Goal: Navigation & Orientation: Find specific page/section

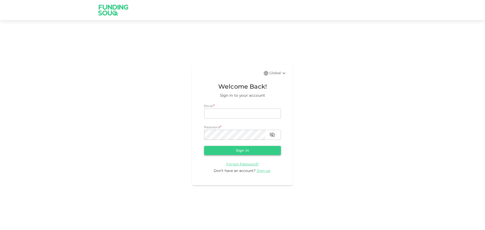
type input "riadh.glenza@gmail.com"
click at [249, 152] on button "Sign in" at bounding box center [242, 150] width 77 height 9
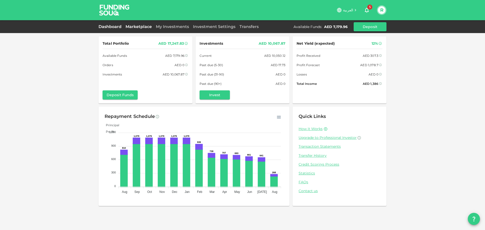
click at [136, 26] on link "Marketplace" at bounding box center [138, 26] width 30 height 5
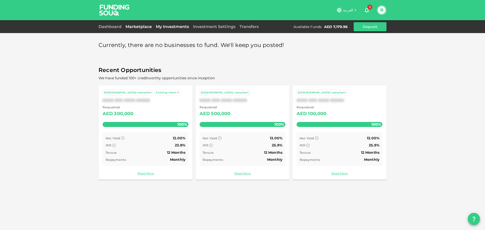
click at [183, 28] on link "My Investments" at bounding box center [172, 26] width 37 height 5
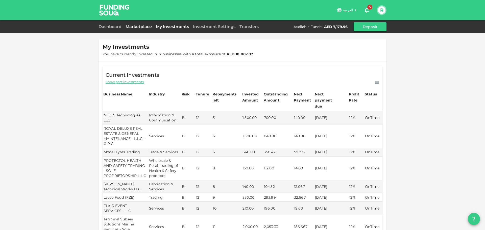
click at [141, 25] on link "Marketplace" at bounding box center [138, 26] width 30 height 5
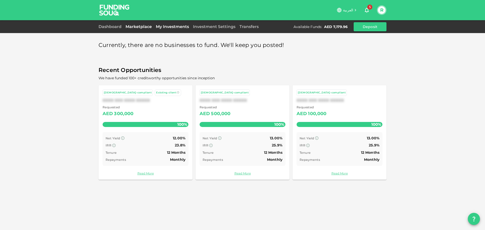
click at [164, 25] on link "My Investments" at bounding box center [172, 26] width 37 height 5
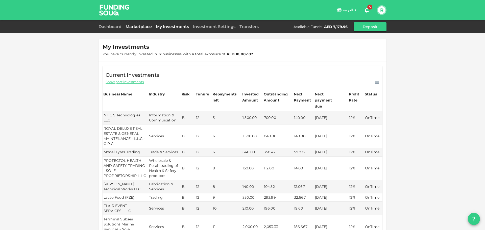
click at [143, 28] on link "Marketplace" at bounding box center [138, 26] width 30 height 5
